Goal: Task Accomplishment & Management: Use online tool/utility

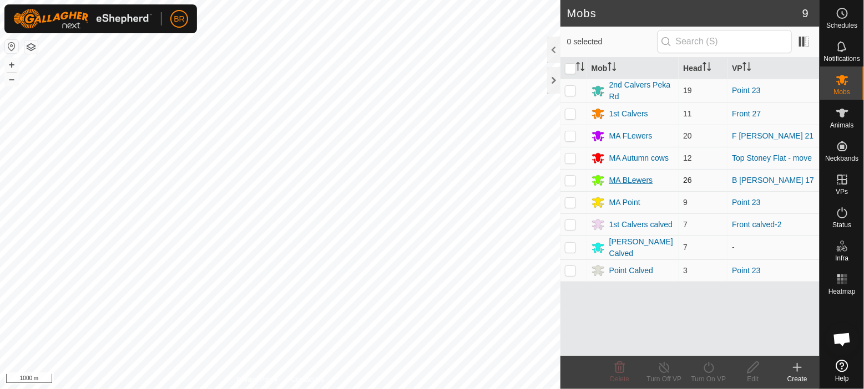
click at [643, 177] on div "MA BLewers" at bounding box center [631, 181] width 44 height 12
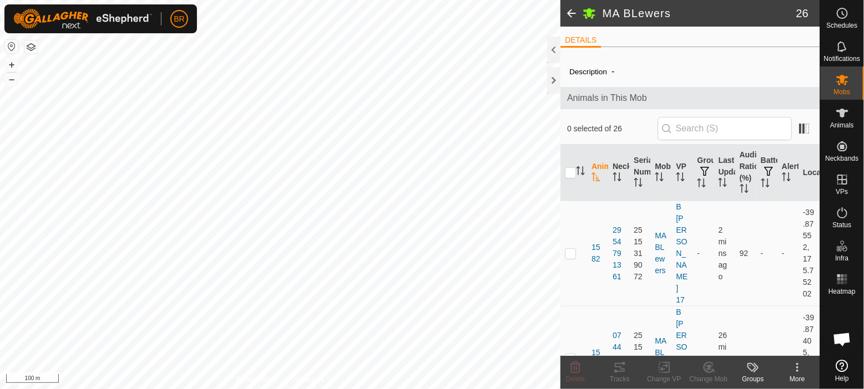
click at [568, 11] on span at bounding box center [571, 13] width 22 height 27
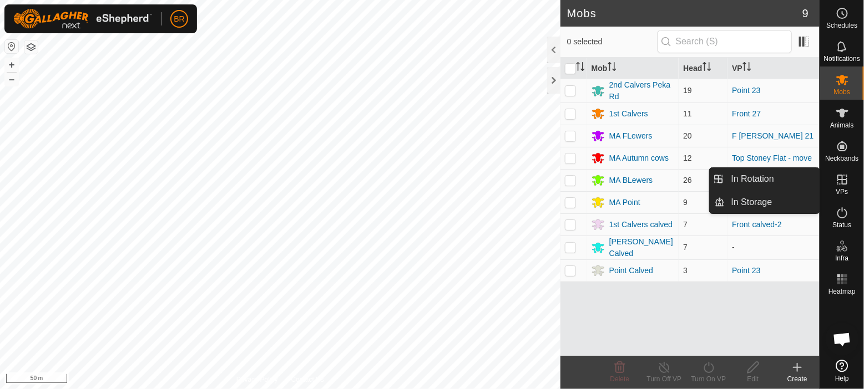
click at [843, 180] on icon at bounding box center [841, 179] width 13 height 13
click at [785, 179] on link "In Rotation" at bounding box center [771, 179] width 95 height 22
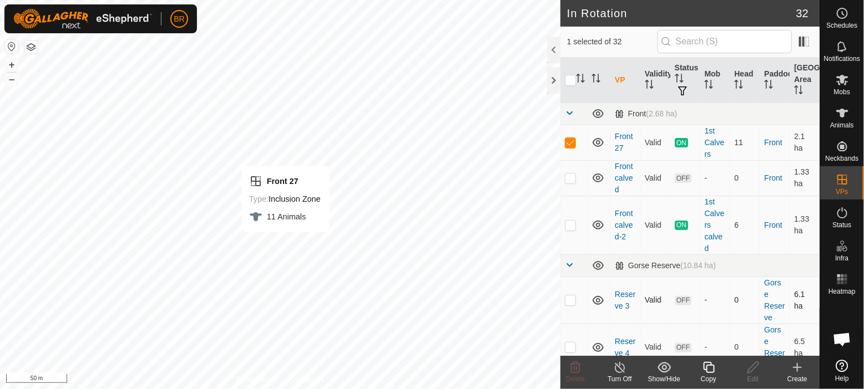
checkbox input "false"
checkbox input "true"
checkbox input "false"
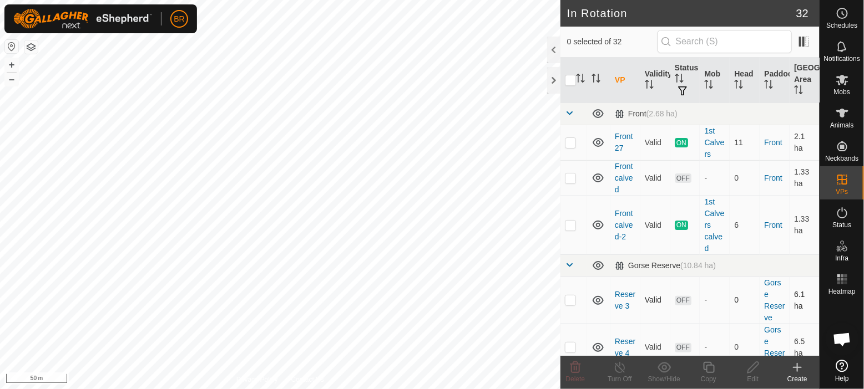
checkbox input "true"
click at [701, 367] on copy-svg-icon at bounding box center [708, 367] width 44 height 13
